Goal: Communication & Community: Answer question/provide support

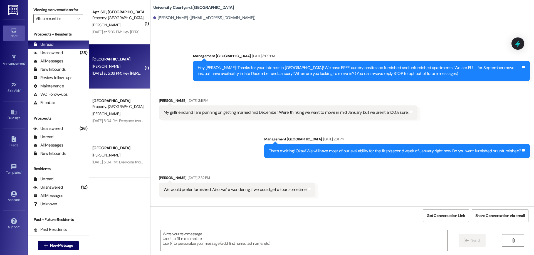
scroll to position [4739, 0]
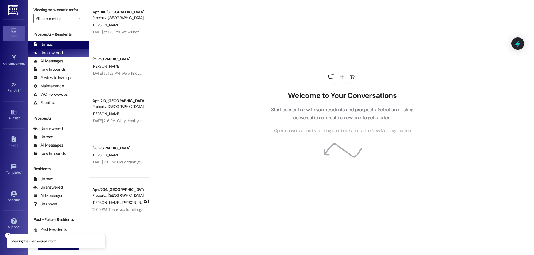
click at [49, 43] on div "Unread" at bounding box center [43, 45] width 20 height 6
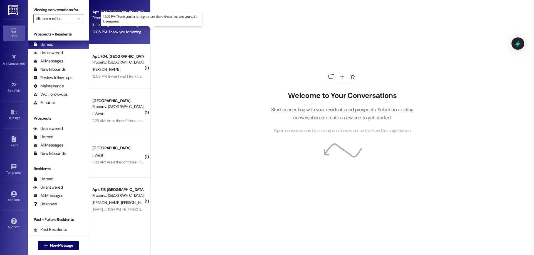
click at [113, 34] on div "12:05 PM: Thank you for letting us rent there these last two years, it's been g…" at bounding box center [156, 31] width 128 height 5
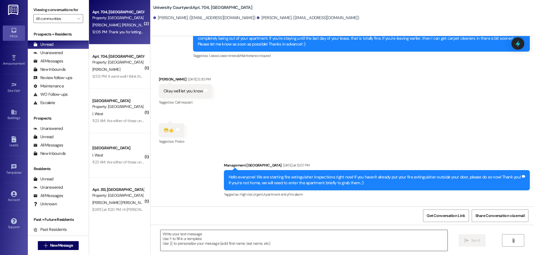
scroll to position [4470, 0]
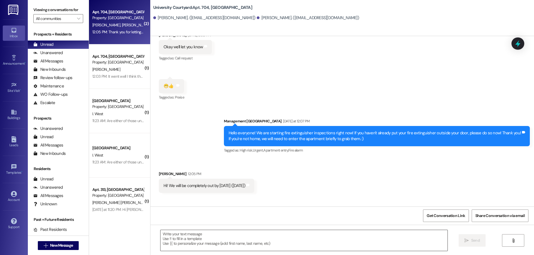
click at [187, 247] on textarea at bounding box center [303, 240] width 287 height 21
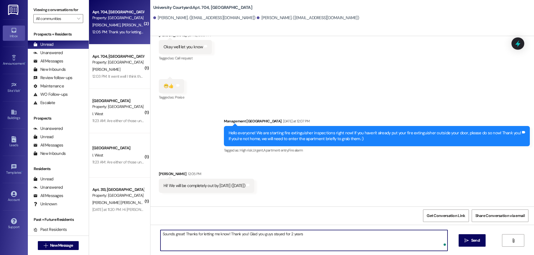
type textarea "Sounds great! Thanks for letting me know! Thank you! Glad you guys stayed for 2…"
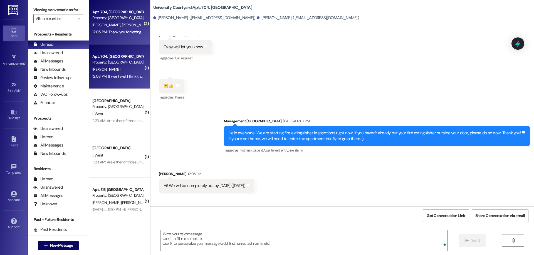
click at [125, 78] on div "12:03 PM: It went well I think they're trying to get it fixed still. I feel bad…" at bounding box center [226, 76] width 269 height 5
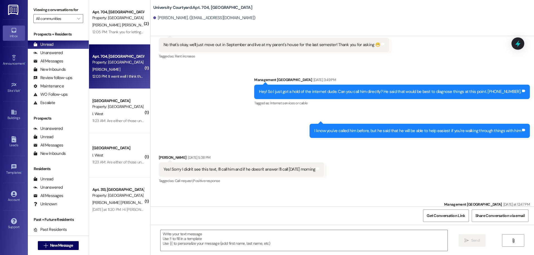
scroll to position [2119, 0]
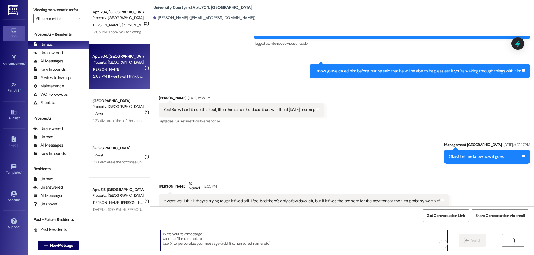
click at [280, 238] on textarea "To enrich screen reader interactions, please activate Accessibility in Grammarl…" at bounding box center [303, 240] width 287 height 21
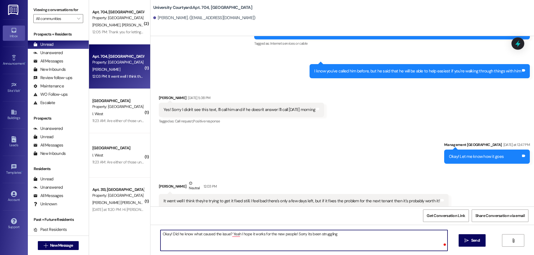
type textarea "Okay! Did he know what caused the issue? Yeah I hope it works for the new peopl…"
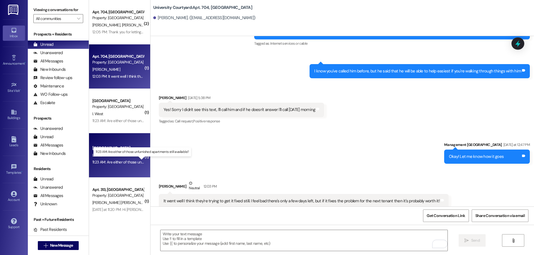
click at [121, 162] on div "11:23 AM: Are either of those unfurnished apartments still available? 11:23 AM:…" at bounding box center [145, 162] width 107 height 5
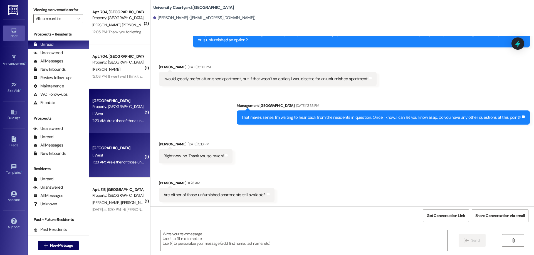
scroll to position [1223, 0]
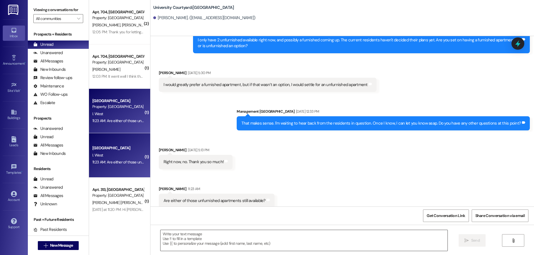
click at [239, 241] on textarea at bounding box center [303, 240] width 287 height 21
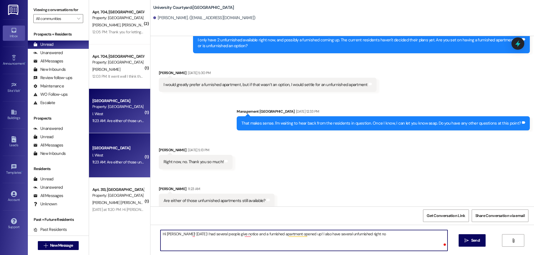
type textarea "Hi Isaac! Yesterday I had several people give notice and a furnished apartment …"
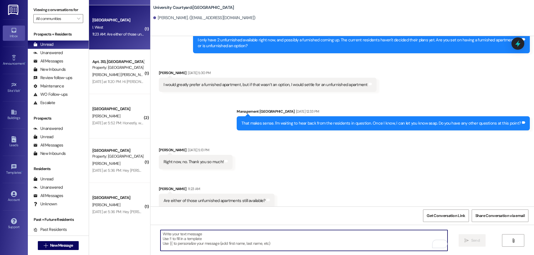
scroll to position [139, 0]
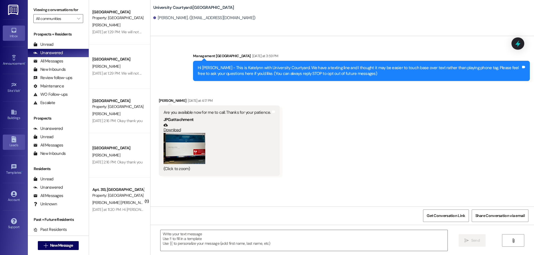
click at [14, 143] on div "Leads" at bounding box center [14, 146] width 28 height 6
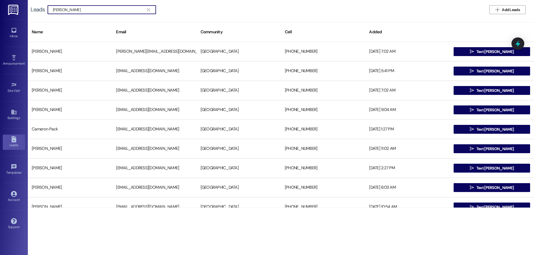
click at [66, 8] on input "[PERSON_NAME]" at bounding box center [98, 10] width 91 height 8
type input "[PERSON_NAME]"
click at [95, 9] on input "[PERSON_NAME]" at bounding box center [98, 10] width 91 height 8
click at [84, 9] on input "[PERSON_NAME]" at bounding box center [98, 10] width 91 height 8
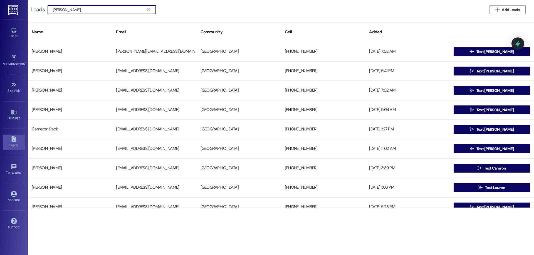
click at [84, 9] on input "[PERSON_NAME]" at bounding box center [98, 10] width 91 height 8
click at [14, 69] on div "Announcement • Send A Text Announcement" at bounding box center [14, 60] width 22 height 27
click at [18, 62] on div "Announcement •" at bounding box center [14, 64] width 28 height 6
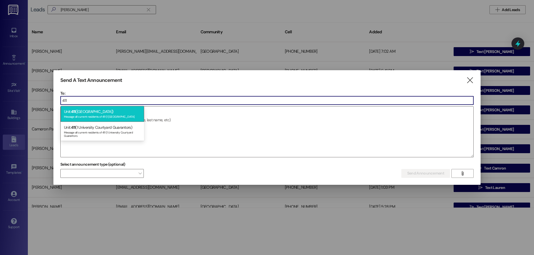
type input "411"
click at [111, 113] on div "Unit: 411 (1 University Courtyard) Message all current residents of 411 ([GEOGR…" at bounding box center [102, 114] width 83 height 16
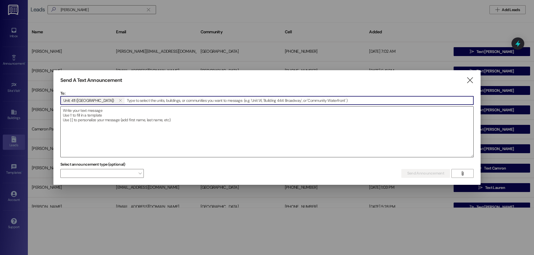
click at [157, 123] on textarea at bounding box center [267, 132] width 412 height 51
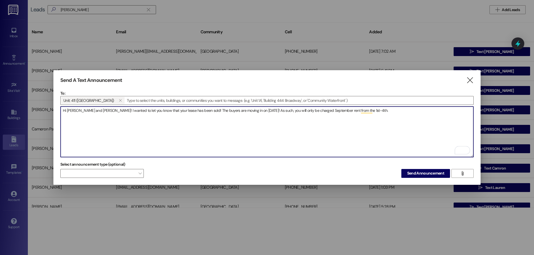
click at [345, 110] on textarea "Hi [PERSON_NAME] and [PERSON_NAME]! I wanted to let you know that your lease ha…" at bounding box center [267, 132] width 412 height 51
click at [389, 108] on textarea "Hi [PERSON_NAME] and [PERSON_NAME]! I wanted to let you know that your lease ha…" at bounding box center [267, 132] width 412 height 51
type textarea "Hi [PERSON_NAME] and [PERSON_NAME]! I wanted to let you know that your lease ha…"
click at [432, 175] on span "Send Announcement" at bounding box center [425, 174] width 37 height 6
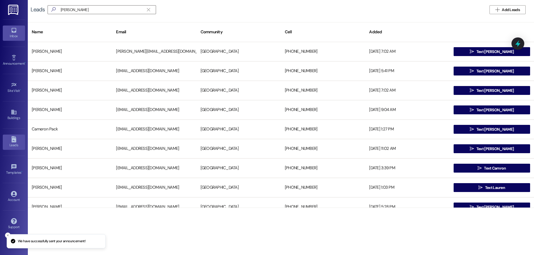
click at [11, 34] on div "Inbox" at bounding box center [14, 36] width 28 height 6
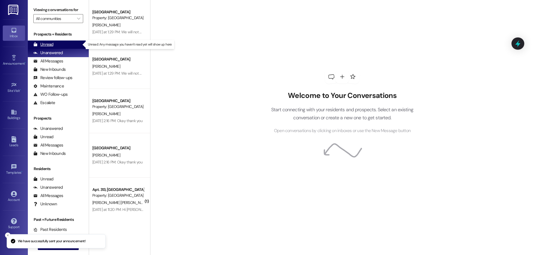
click at [55, 44] on div "Unread (0)" at bounding box center [58, 45] width 61 height 8
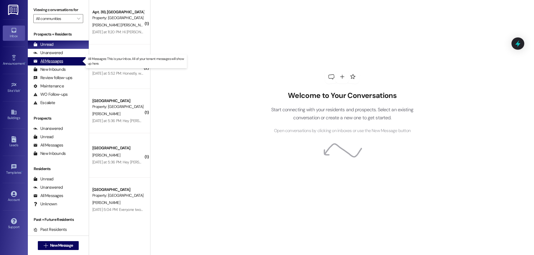
click at [65, 62] on div "All Messages (undefined)" at bounding box center [58, 61] width 61 height 8
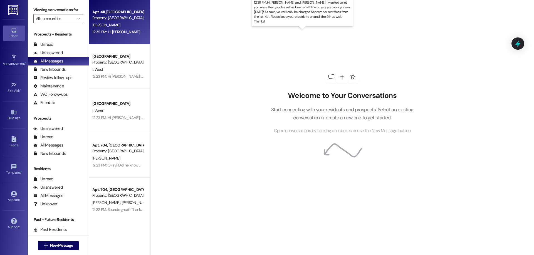
click at [109, 30] on div "12:39 PM: Hi [PERSON_NAME] and [PERSON_NAME]! I wanted to let you know that you…" at bounding box center [314, 31] width 444 height 5
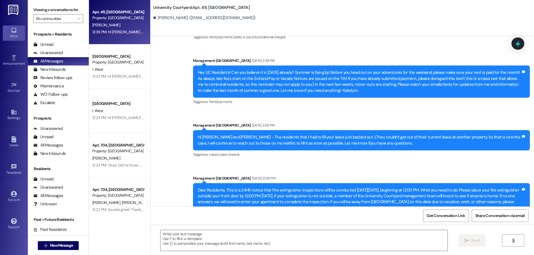
scroll to position [567, 0]
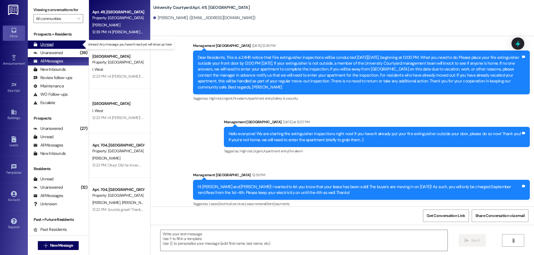
click at [59, 45] on div "Unread (0)" at bounding box center [58, 45] width 61 height 8
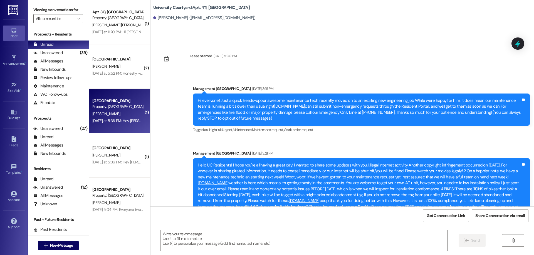
click at [121, 118] on div "[DATE] at 5:36 PM: Hey [PERSON_NAME], this is [PERSON_NAME]. Me and [PERSON_NAM…" at bounding box center [220, 120] width 256 height 5
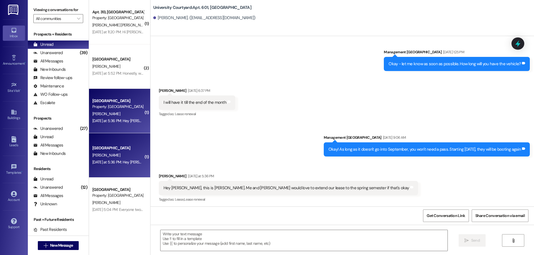
scroll to position [1046, 0]
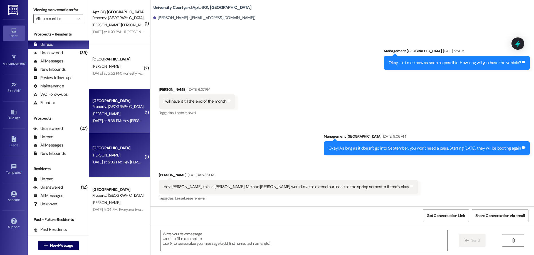
click at [290, 247] on textarea at bounding box center [303, 240] width 287 height 21
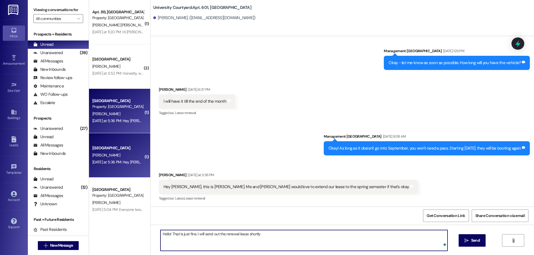
type textarea "Hello! That is just fine. I will send out the renewal lease shortly!"
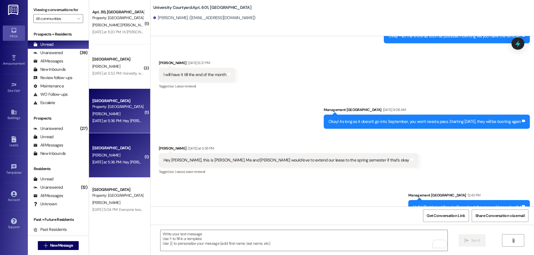
scroll to position [1085, 0]
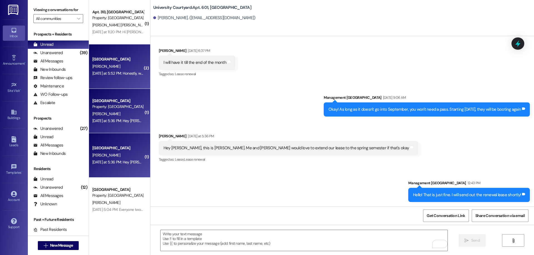
click at [115, 74] on div "[DATE] at 5:52 PM: Honestly, we can move in any time after the 6th in January, …" at bounding box center [242, 73] width 300 height 5
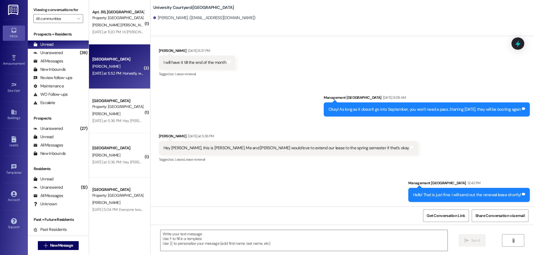
scroll to position [999, 0]
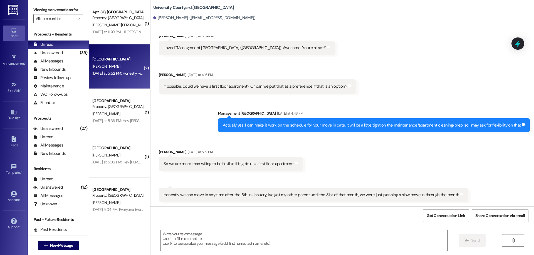
click at [222, 242] on textarea at bounding box center [303, 240] width 287 height 21
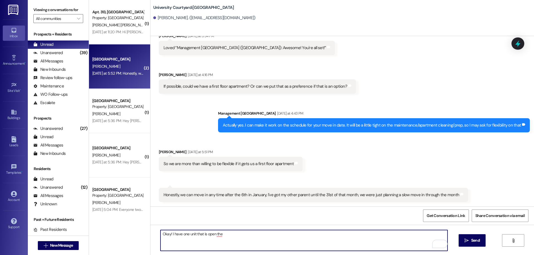
click at [219, 235] on textarea "Okay! I have one unit that is open the" at bounding box center [303, 240] width 287 height 21
click at [251, 236] on textarea "Okay! I have one unit that is open the [DATE]! I" at bounding box center [303, 240] width 287 height 21
type textarea "Okay! I have one unit that is open the [DATE]! Do you think that will work?"
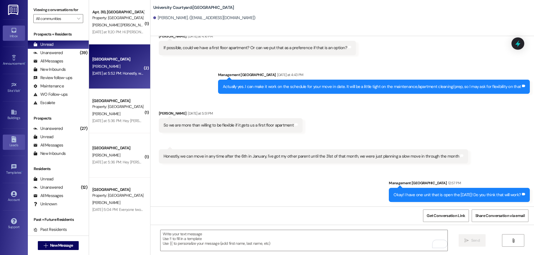
click at [12, 145] on div "Leads" at bounding box center [14, 146] width 28 height 6
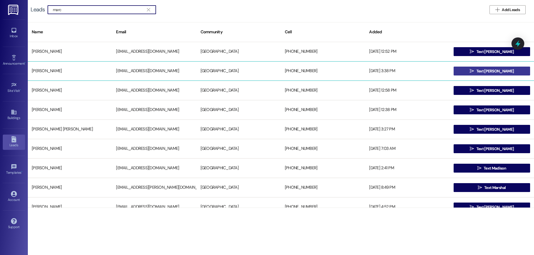
type input "marc"
click at [489, 71] on span "Text [PERSON_NAME]" at bounding box center [494, 71] width 37 height 6
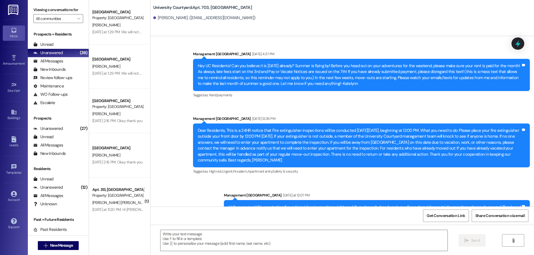
scroll to position [1946, 0]
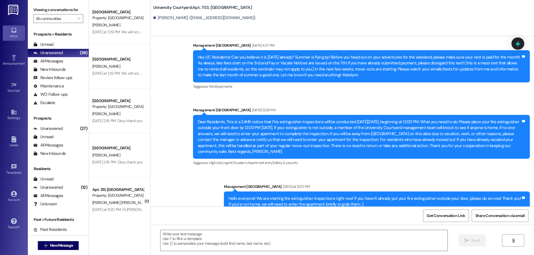
click at [237, 252] on div " Send " at bounding box center [341, 246] width 383 height 42
click at [237, 242] on textarea at bounding box center [303, 240] width 287 height 21
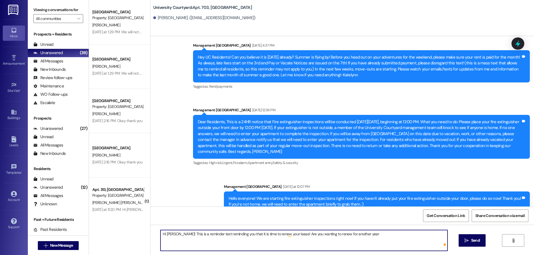
type textarea "Hi [PERSON_NAME]! This is a reminder text reminding you that it is time to rene…"
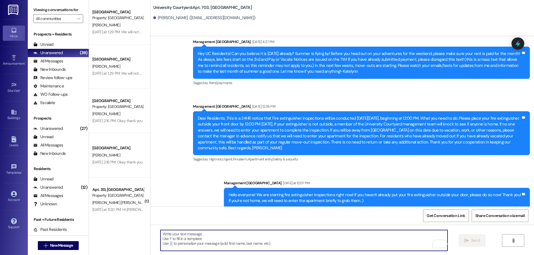
scroll to position [1985, 0]
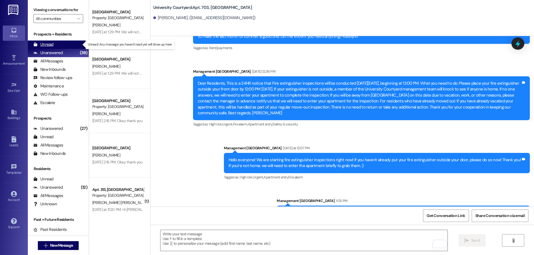
click at [53, 43] on div "Unread" at bounding box center [43, 45] width 20 height 6
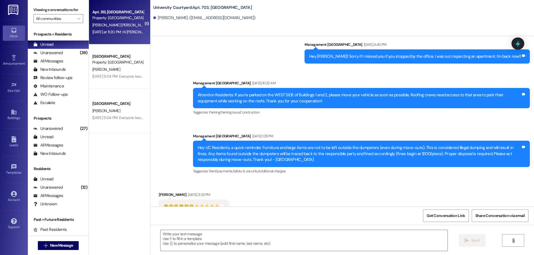
click at [120, 33] on div "[DATE] at 11:20 PM: Hi [PERSON_NAME], We placed the keys on the countertop next…" at bounding box center [325, 31] width 467 height 5
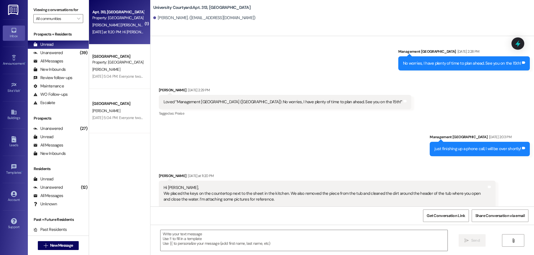
scroll to position [896, 0]
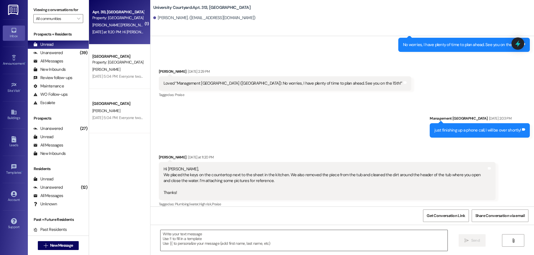
click at [235, 233] on textarea at bounding box center [303, 240] width 287 height 21
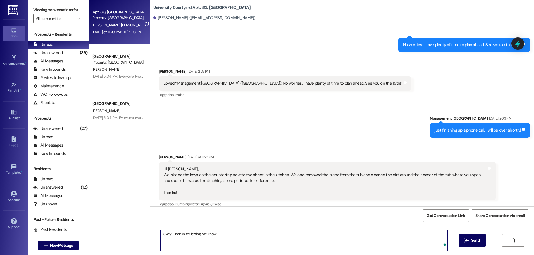
type textarea "Okay! Thanks for letting me know!"
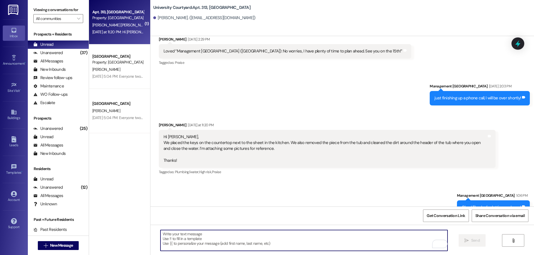
scroll to position [935, 0]
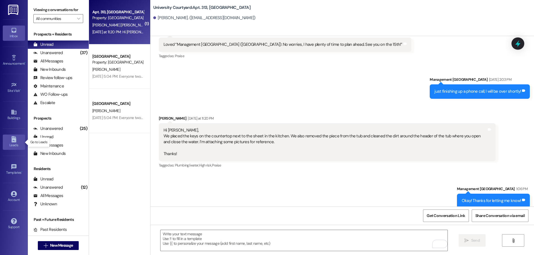
click at [11, 145] on div "Leads" at bounding box center [14, 146] width 28 height 6
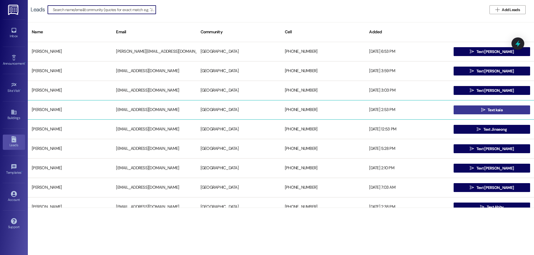
click at [488, 111] on span "Text kaia" at bounding box center [494, 110] width 15 height 6
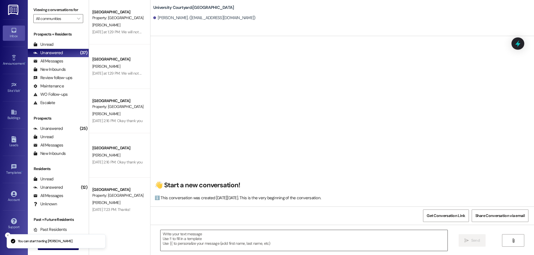
click at [188, 244] on textarea at bounding box center [303, 240] width 287 height 21
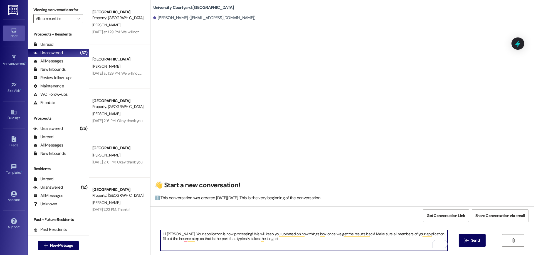
click at [171, 238] on textarea "Hi [PERSON_NAME]! Your application is now processing! We will keep you updated …" at bounding box center [303, 240] width 287 height 21
click at [270, 239] on textarea "Hi [PERSON_NAME]! Your application is now processing! We will keep you updated …" at bounding box center [303, 240] width 287 height 21
type textarea "Hi [PERSON_NAME]! Your application is now processing! We will keep you updated …"
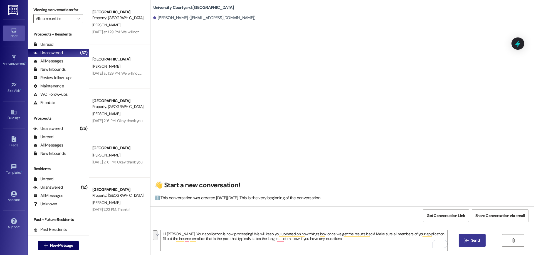
click at [459, 240] on button " Send" at bounding box center [471, 241] width 27 height 13
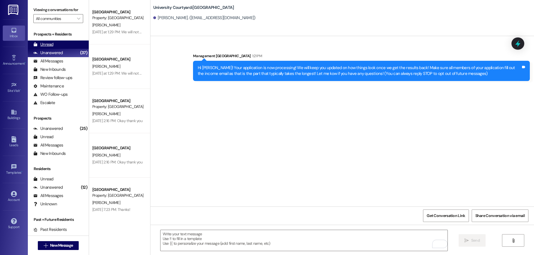
click at [71, 43] on div "Unread (0)" at bounding box center [58, 45] width 61 height 8
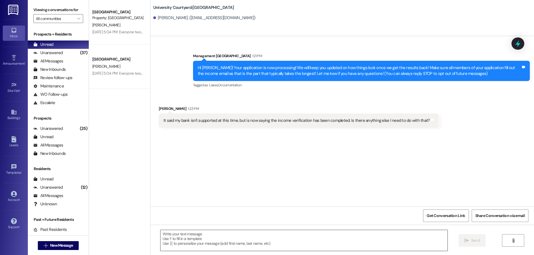
click at [295, 248] on textarea at bounding box center [303, 240] width 287 height 21
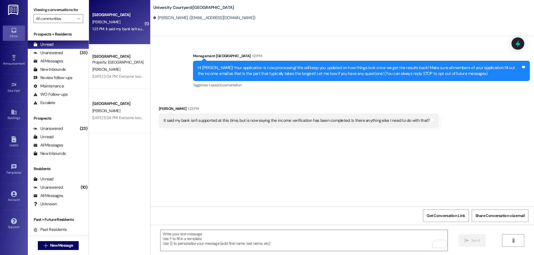
drag, startPoint x: 493, startPoint y: 113, endPoint x: 375, endPoint y: 89, distance: 120.2
click at [493, 113] on div "Received via SMS [PERSON_NAME] 1:23 PM It said my bank isn't supported at this …" at bounding box center [341, 112] width 383 height 39
click at [249, 241] on textarea "To enrich screen reader interactions, please activate Accessibility in Grammarl…" at bounding box center [303, 240] width 287 height 21
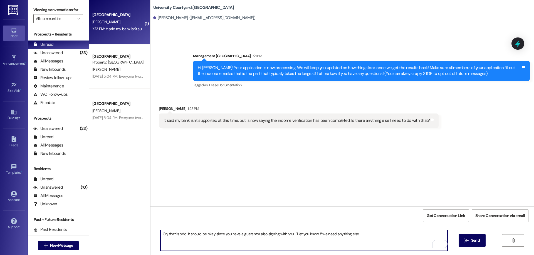
type textarea "Oh, that is odd. It should be okay since you have a guarantor also signing with…"
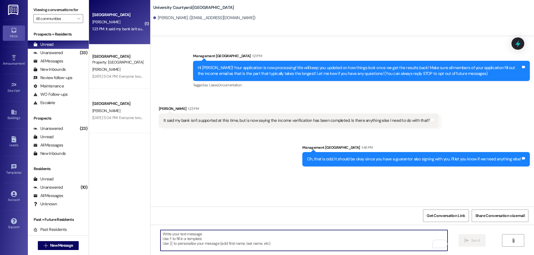
click at [117, 30] on div "1:23 PM: It said my bank isn't supported at this time, but is now saying the in…" at bounding box center [219, 28] width 255 height 5
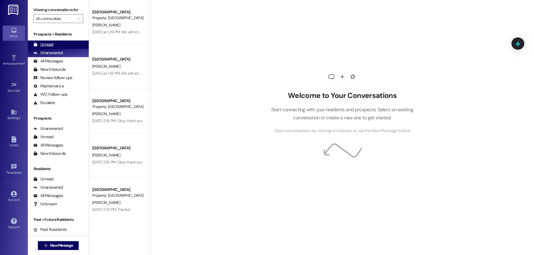
click at [53, 45] on div "Unread (0)" at bounding box center [58, 45] width 61 height 8
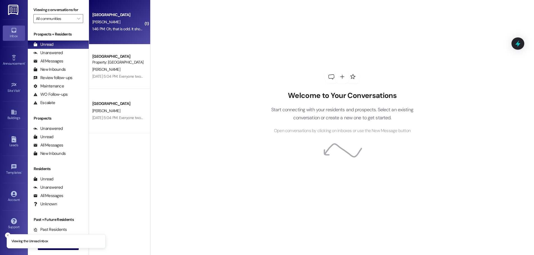
click at [122, 31] on div "1:46 PM: Oh, that is odd. It should be okay since you have a guarantor also sig…" at bounding box center [197, 28] width 211 height 5
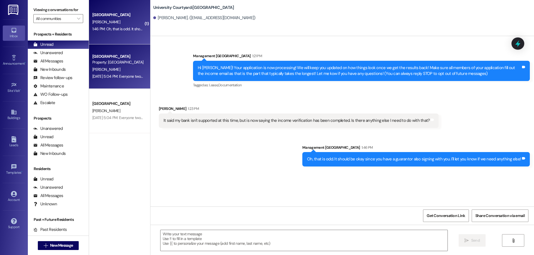
click at [122, 81] on div "University Courtyard Prospect Property: University Courtyard M. Richins Sep 19,…" at bounding box center [119, 66] width 61 height 44
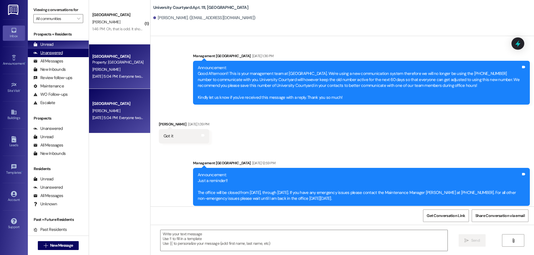
scroll to position [6773, 0]
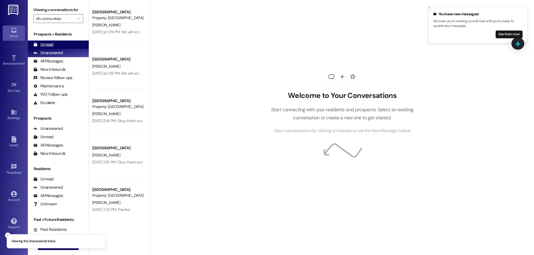
click at [59, 45] on div "Unread (0)" at bounding box center [58, 45] width 61 height 8
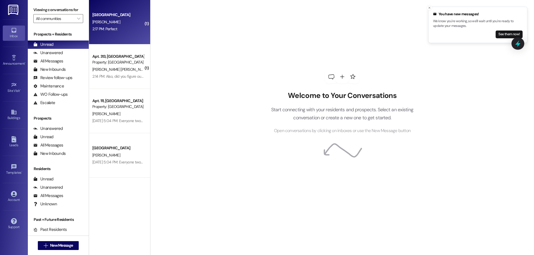
click at [122, 31] on div "2:17 PM: Perfect 2:17 PM: Perfect" at bounding box center [118, 29] width 53 height 7
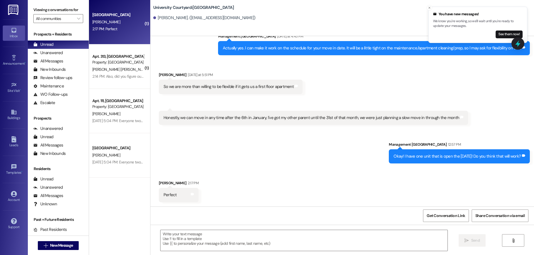
scroll to position [1077, 0]
click at [247, 243] on textarea at bounding box center [303, 240] width 287 height 21
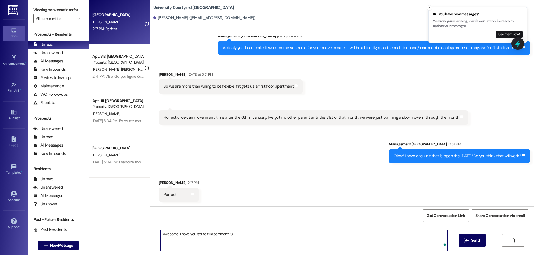
type textarea "Awesome. I have you set to fill apartment 101"
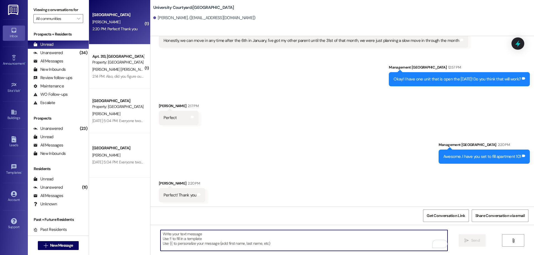
scroll to position [1154, 0]
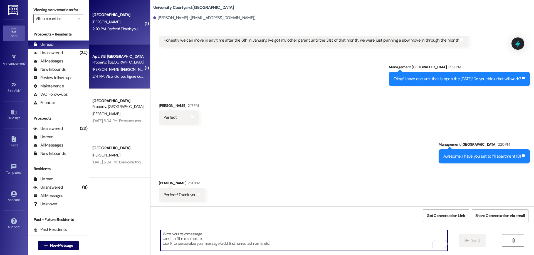
click at [106, 73] on div "2:14 PM: Also, did you figure out what the results were regarding the scratch i…" at bounding box center [118, 76] width 53 height 7
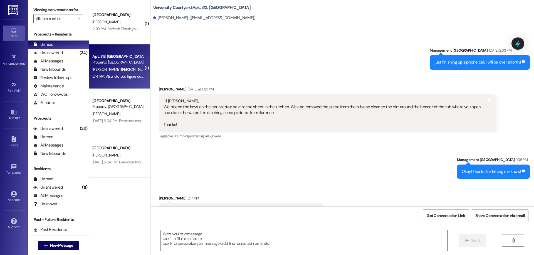
scroll to position [982, 0]
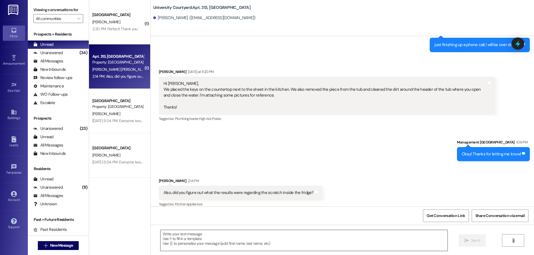
click at [235, 243] on textarea at bounding box center [303, 240] width 287 height 21
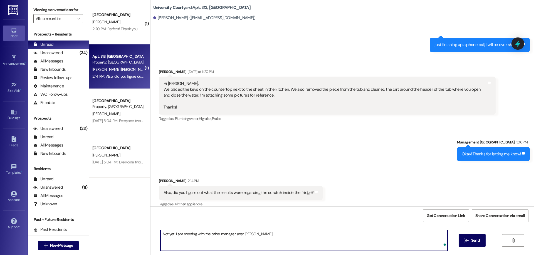
type textarea "Not yet, I am meeting with the other manager later today"
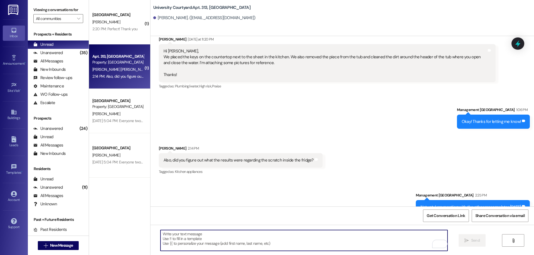
scroll to position [1060, 0]
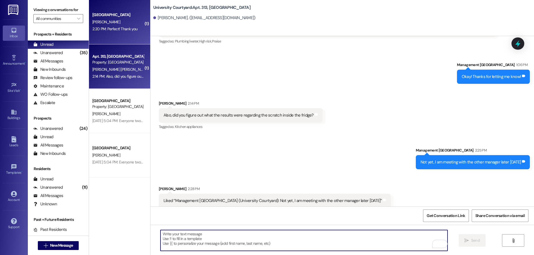
click at [126, 34] on div "University Courtyard Prospect D. Jones 2:20 PM: Perfect! Thank you 2:20 PM: Per…" at bounding box center [119, 22] width 61 height 44
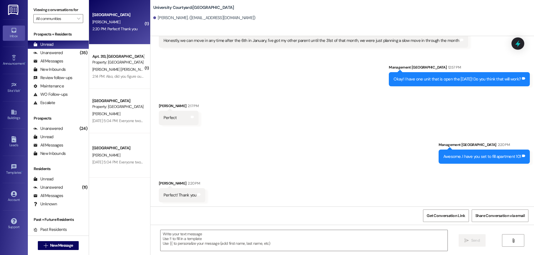
scroll to position [1154, 0]
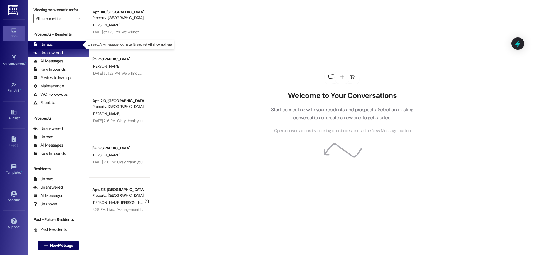
click at [56, 44] on div "Unread (0)" at bounding box center [58, 45] width 61 height 8
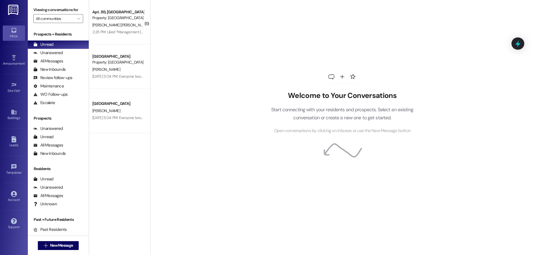
click at [493, 88] on div "Welcome to Your Conversations Start connecting with your residents and prospect…" at bounding box center [342, 127] width 384 height 255
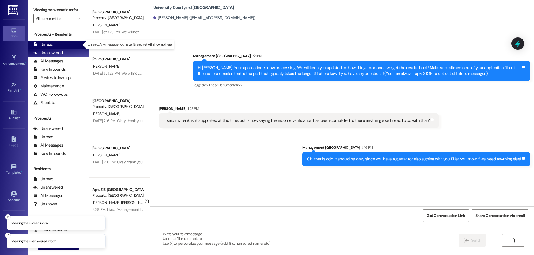
click at [38, 46] on div "Unread" at bounding box center [43, 45] width 20 height 6
